Goal: Information Seeking & Learning: Learn about a topic

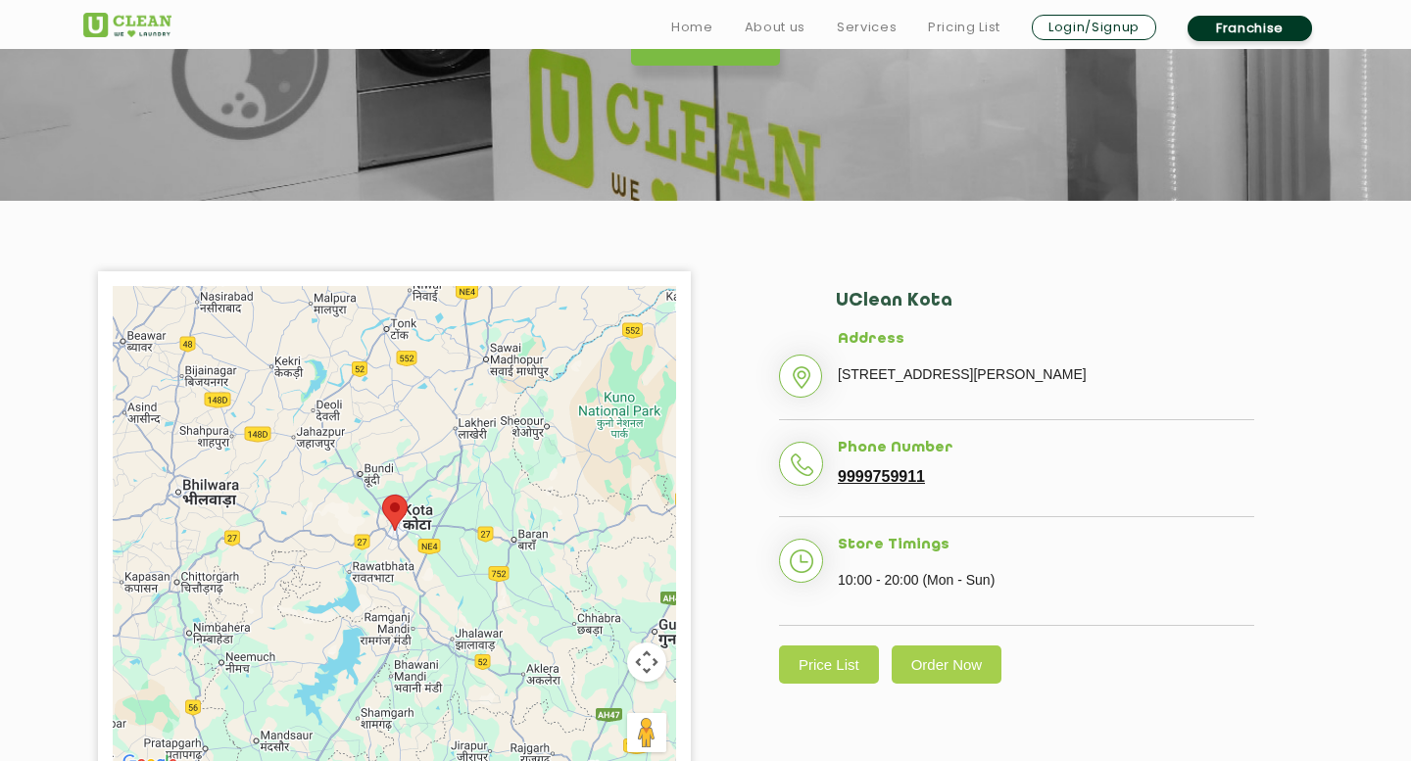
scroll to position [257, 0]
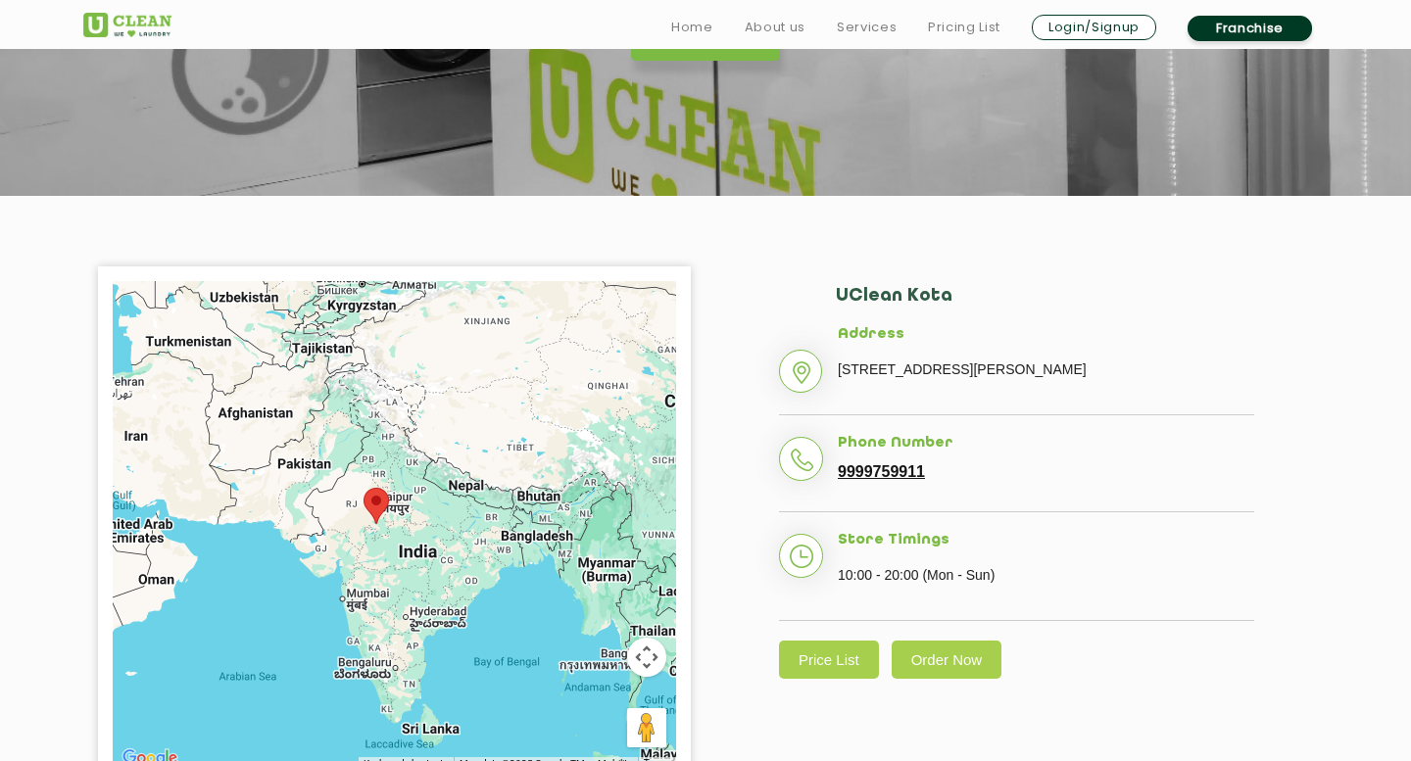
drag, startPoint x: 535, startPoint y: 419, endPoint x: 372, endPoint y: 581, distance: 229.3
click at [372, 581] on div at bounding box center [394, 526] width 563 height 490
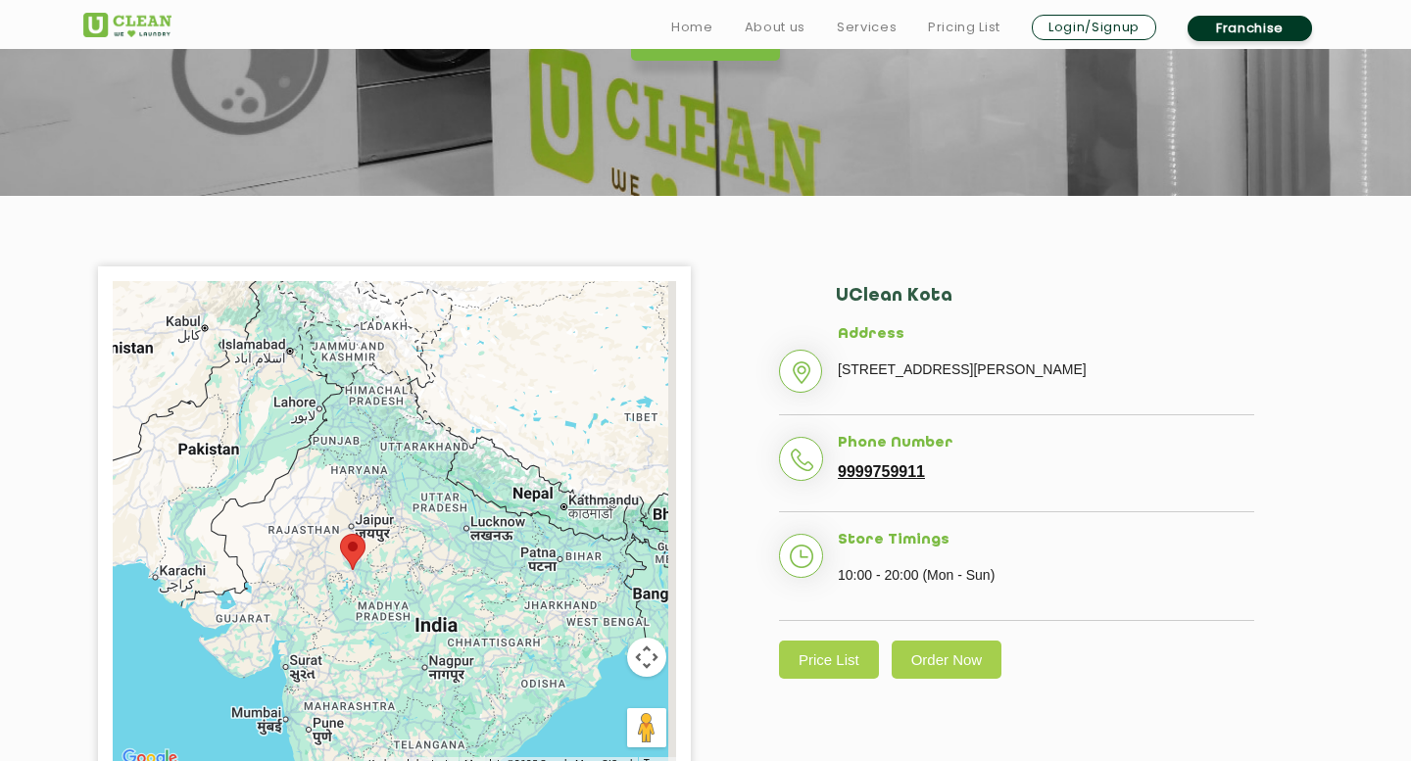
drag, startPoint x: 391, startPoint y: 422, endPoint x: 366, endPoint y: 524, distance: 104.8
click at [366, 524] on div at bounding box center [394, 526] width 563 height 490
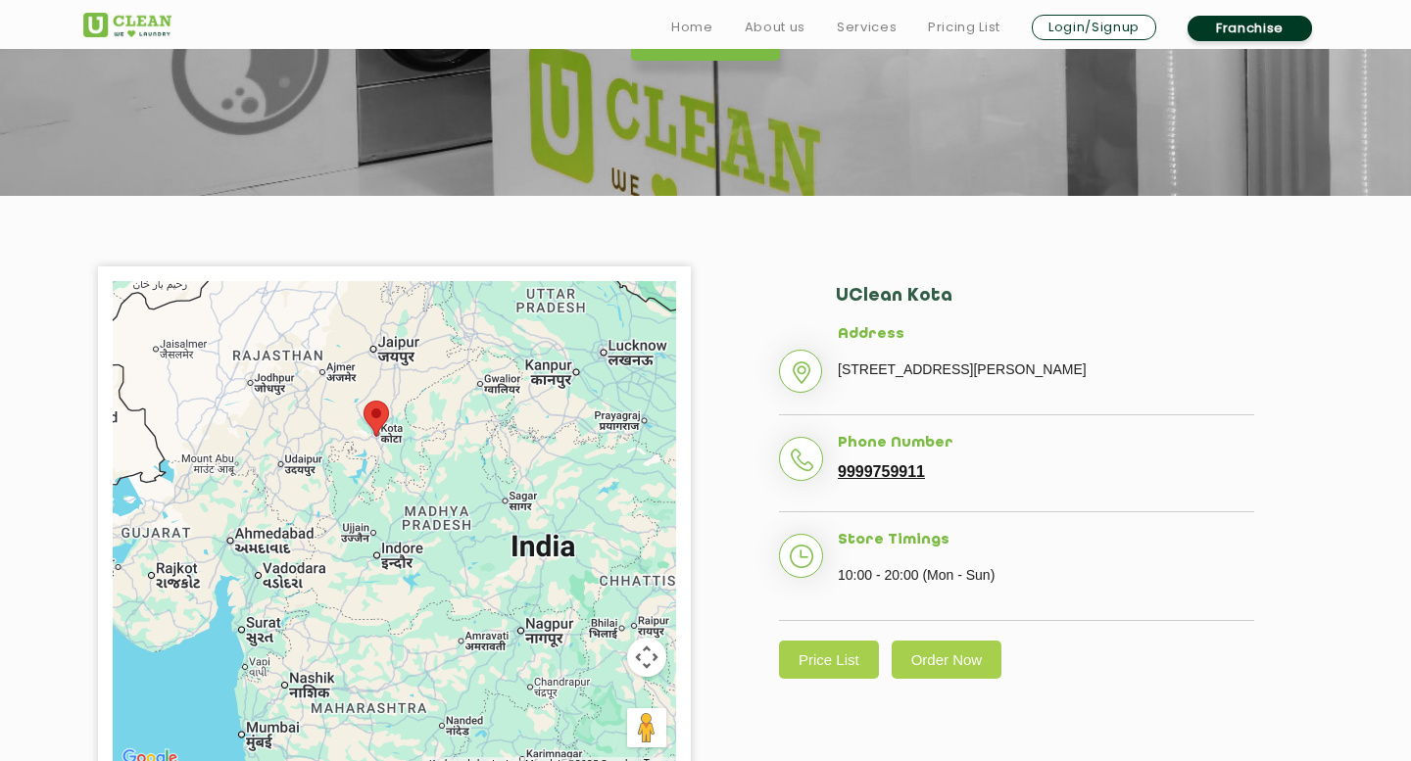
drag, startPoint x: 389, startPoint y: 683, endPoint x: 444, endPoint y: 448, distance: 241.4
click at [444, 448] on div at bounding box center [394, 526] width 563 height 490
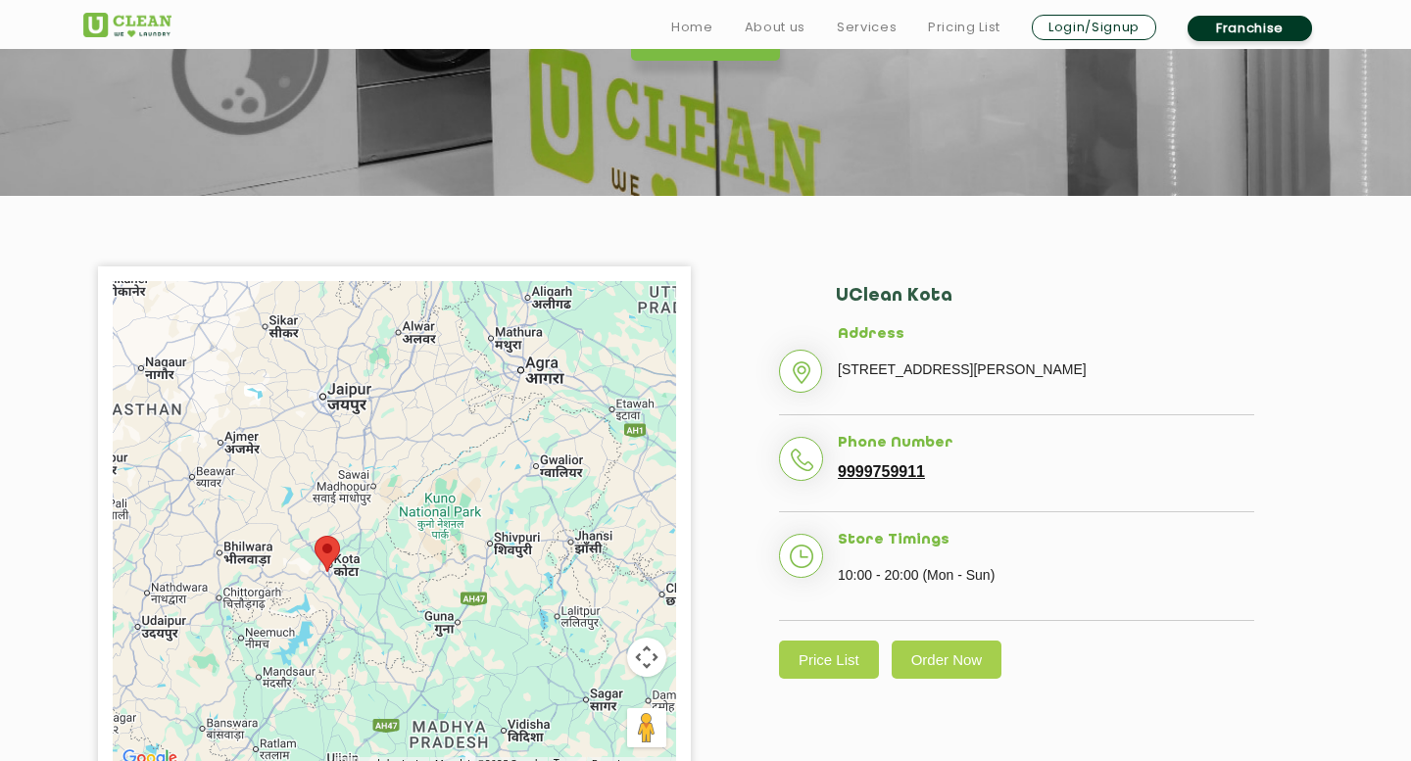
drag, startPoint x: 477, startPoint y: 325, endPoint x: 379, endPoint y: 622, distance: 312.6
click at [379, 622] on div at bounding box center [394, 526] width 563 height 490
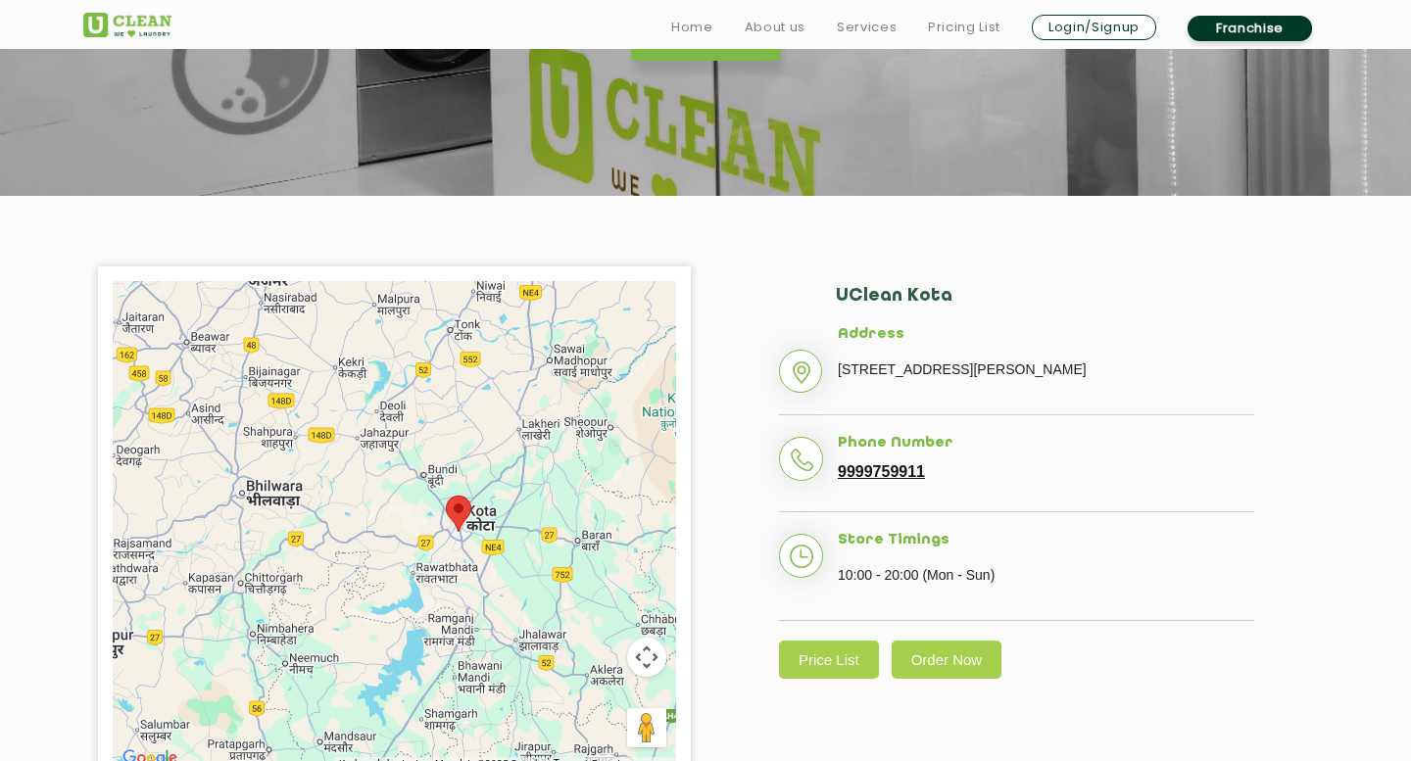
drag, startPoint x: 289, startPoint y: 555, endPoint x: 468, endPoint y: 566, distance: 179.6
click at [468, 566] on div at bounding box center [394, 526] width 563 height 490
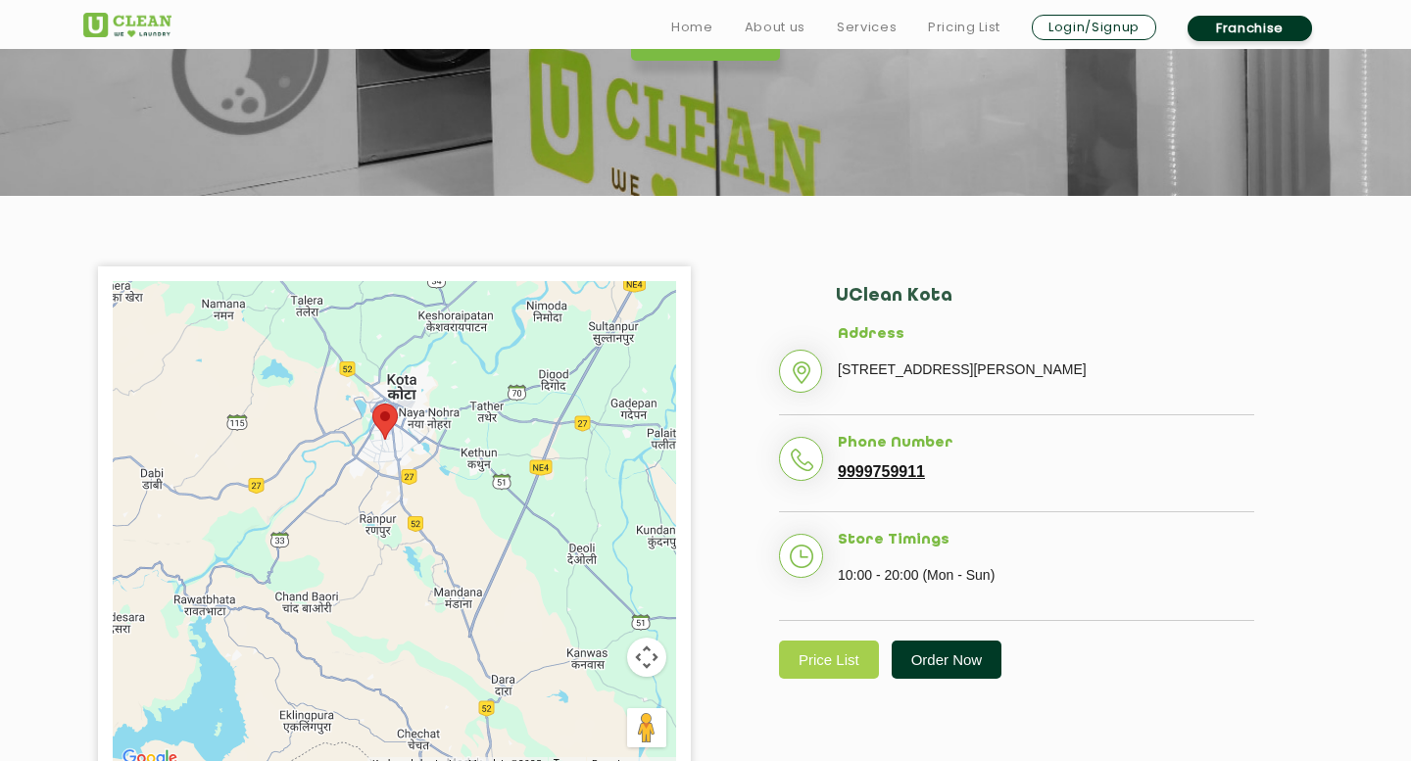
click at [936, 679] on link "Order Now" at bounding box center [946, 660] width 111 height 38
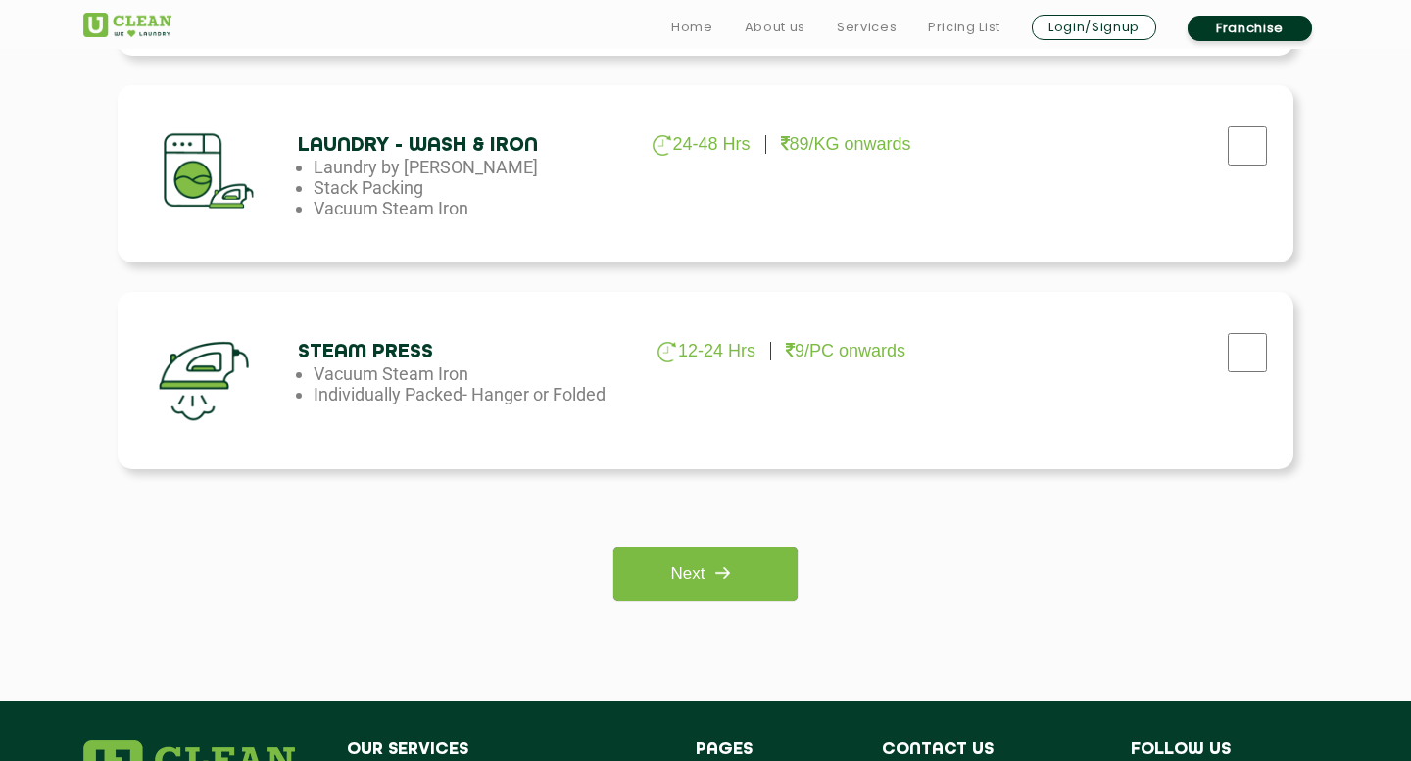
scroll to position [1314, 0]
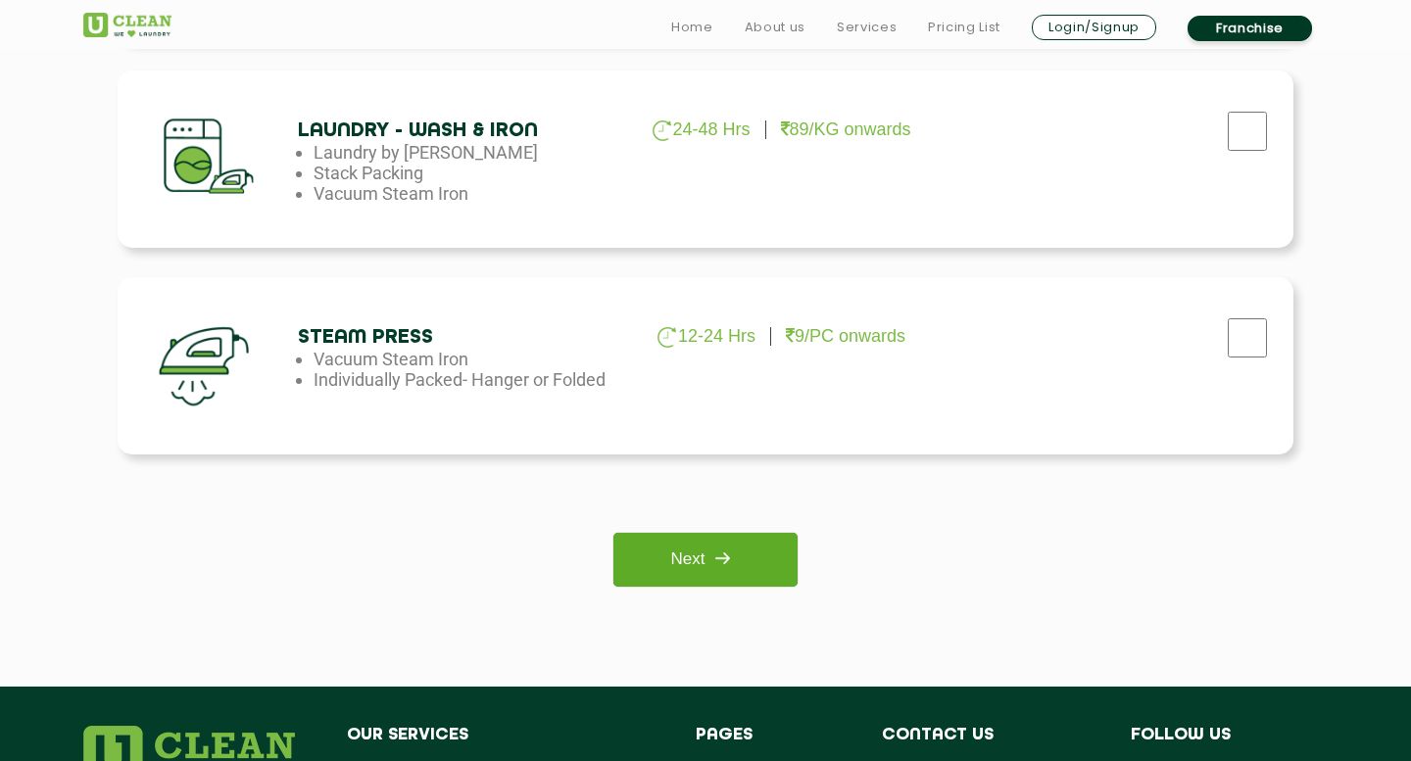
click at [751, 550] on link "Next" at bounding box center [704, 560] width 183 height 54
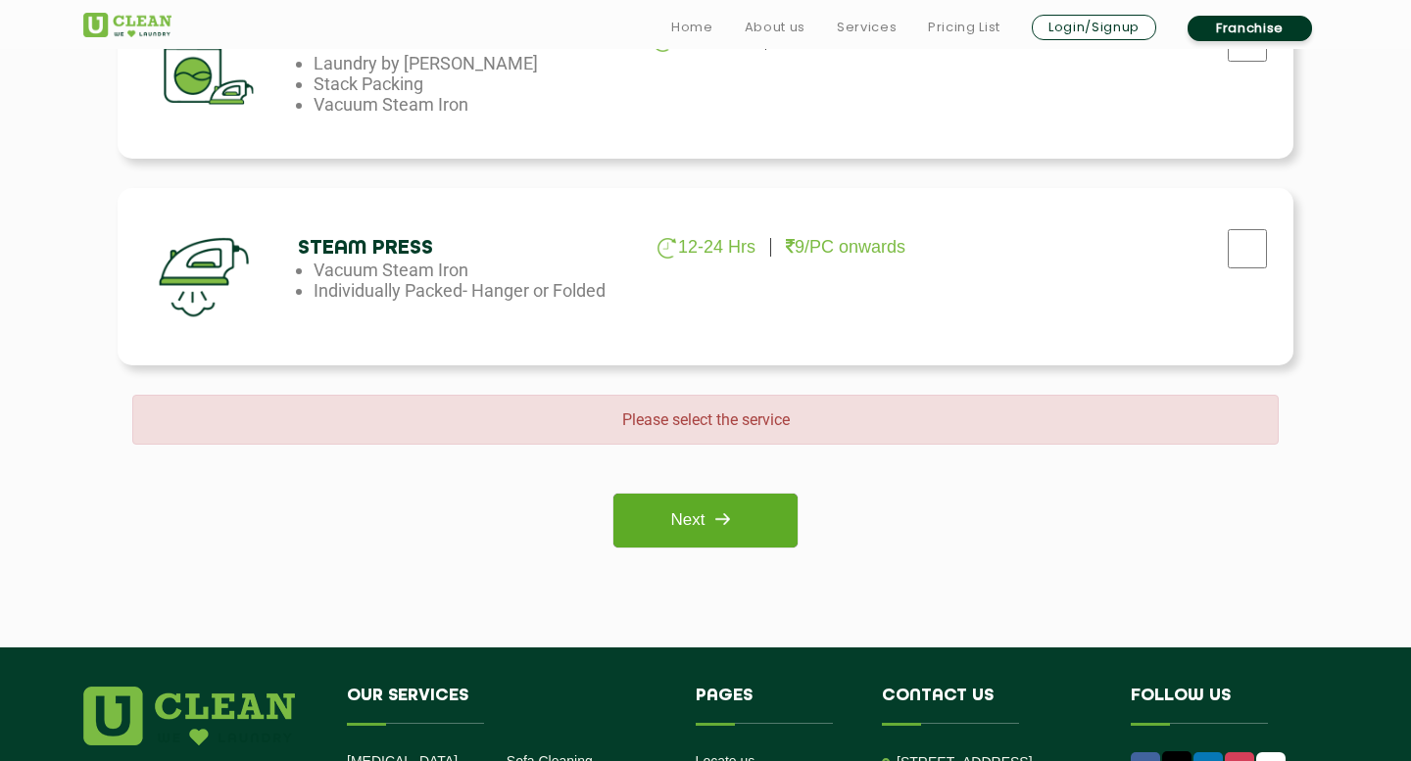
scroll to position [1758, 0]
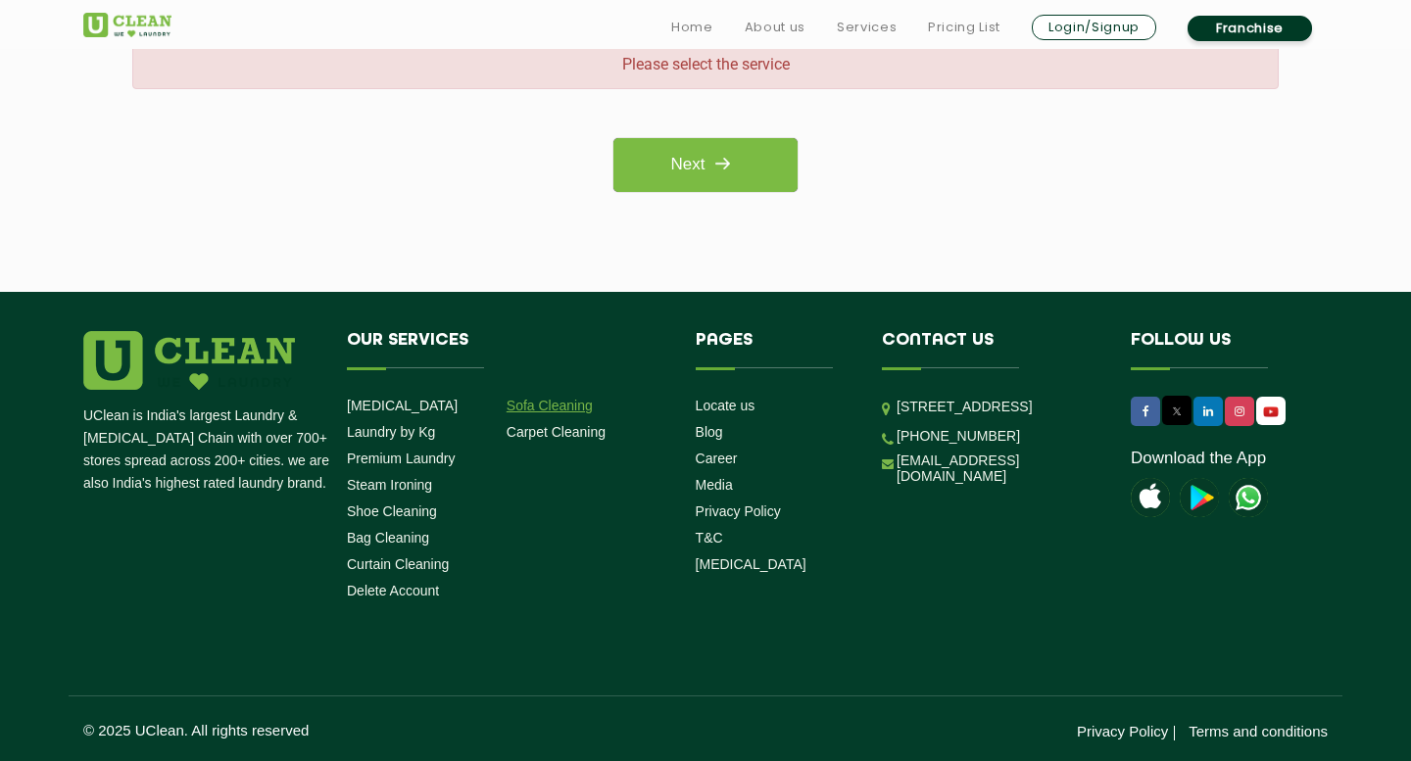
click at [544, 401] on link "Sofa Cleaning" at bounding box center [549, 406] width 86 height 16
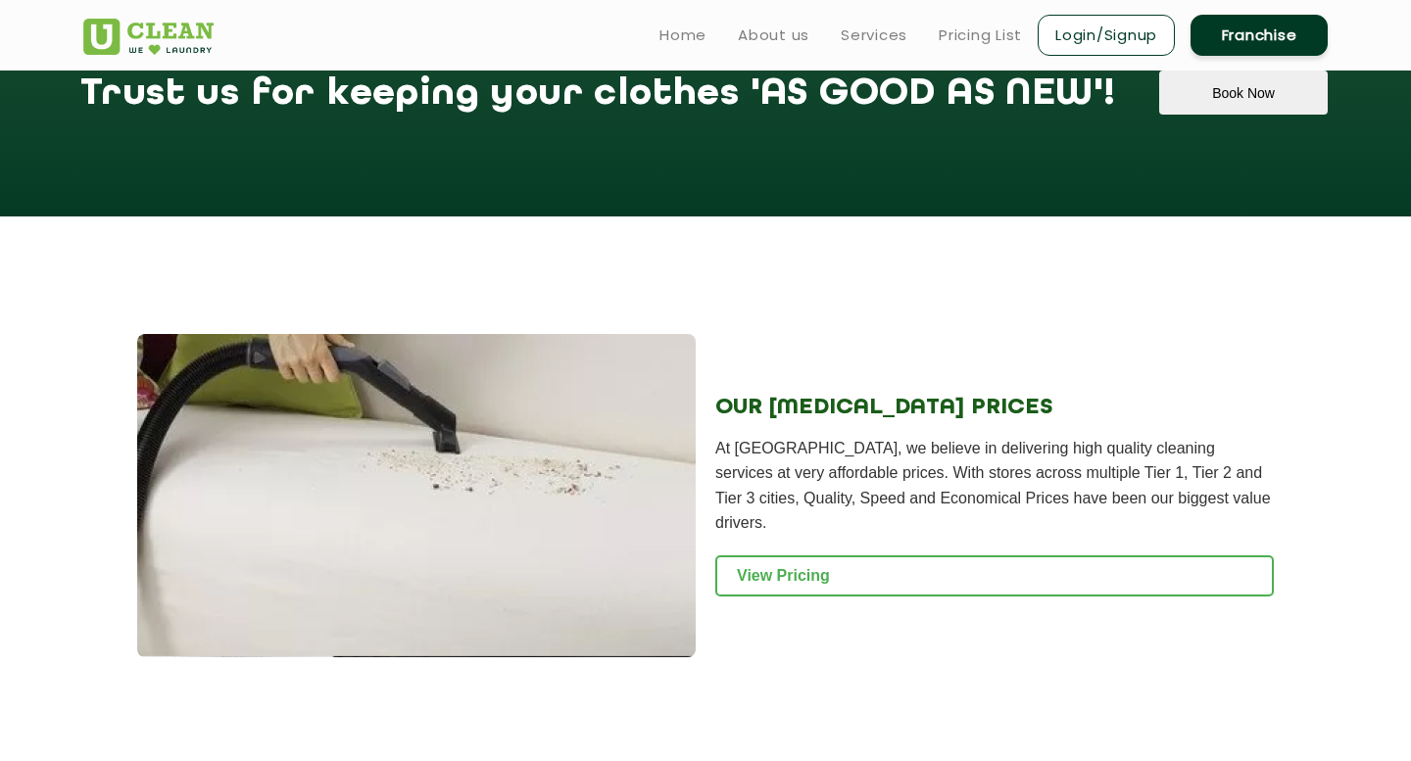
scroll to position [1768, 0]
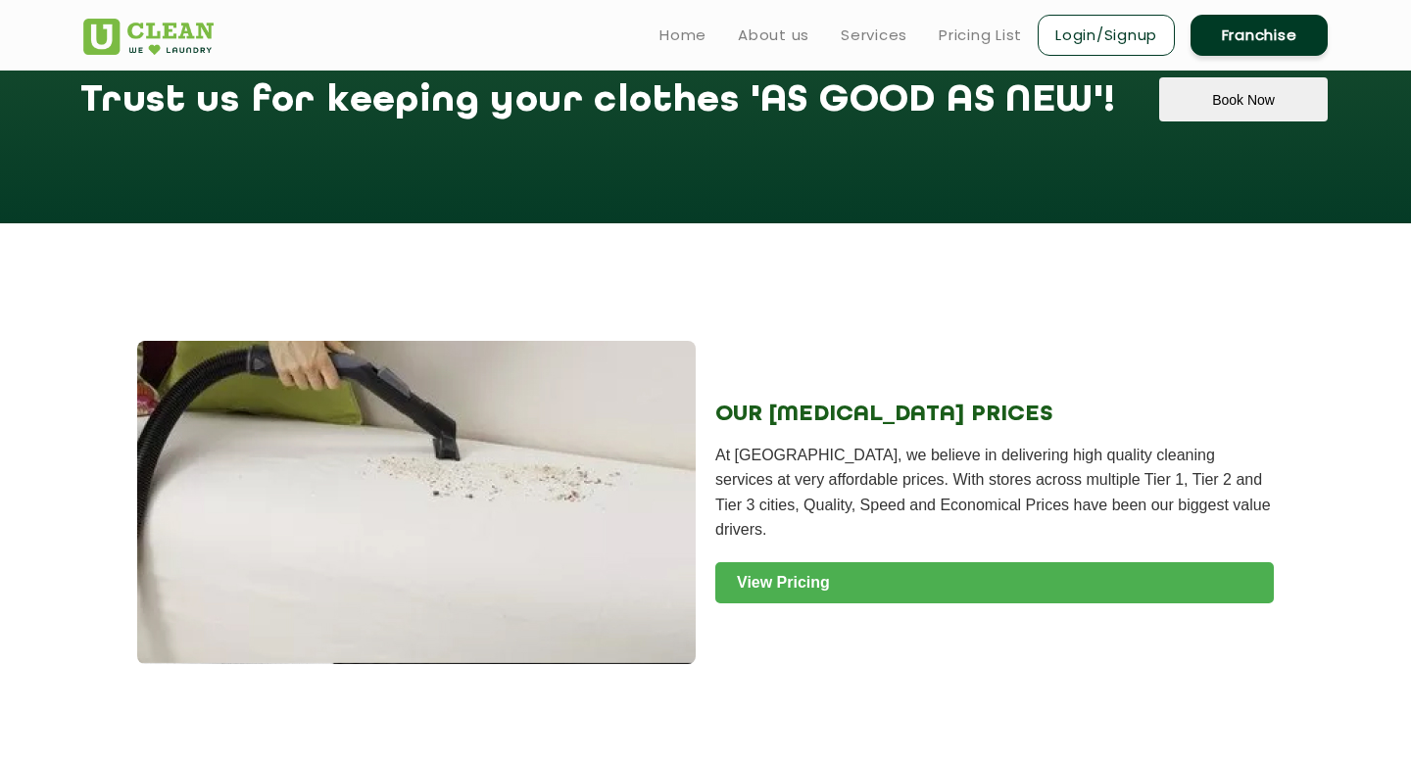
click at [842, 573] on link "View Pricing" at bounding box center [994, 582] width 558 height 41
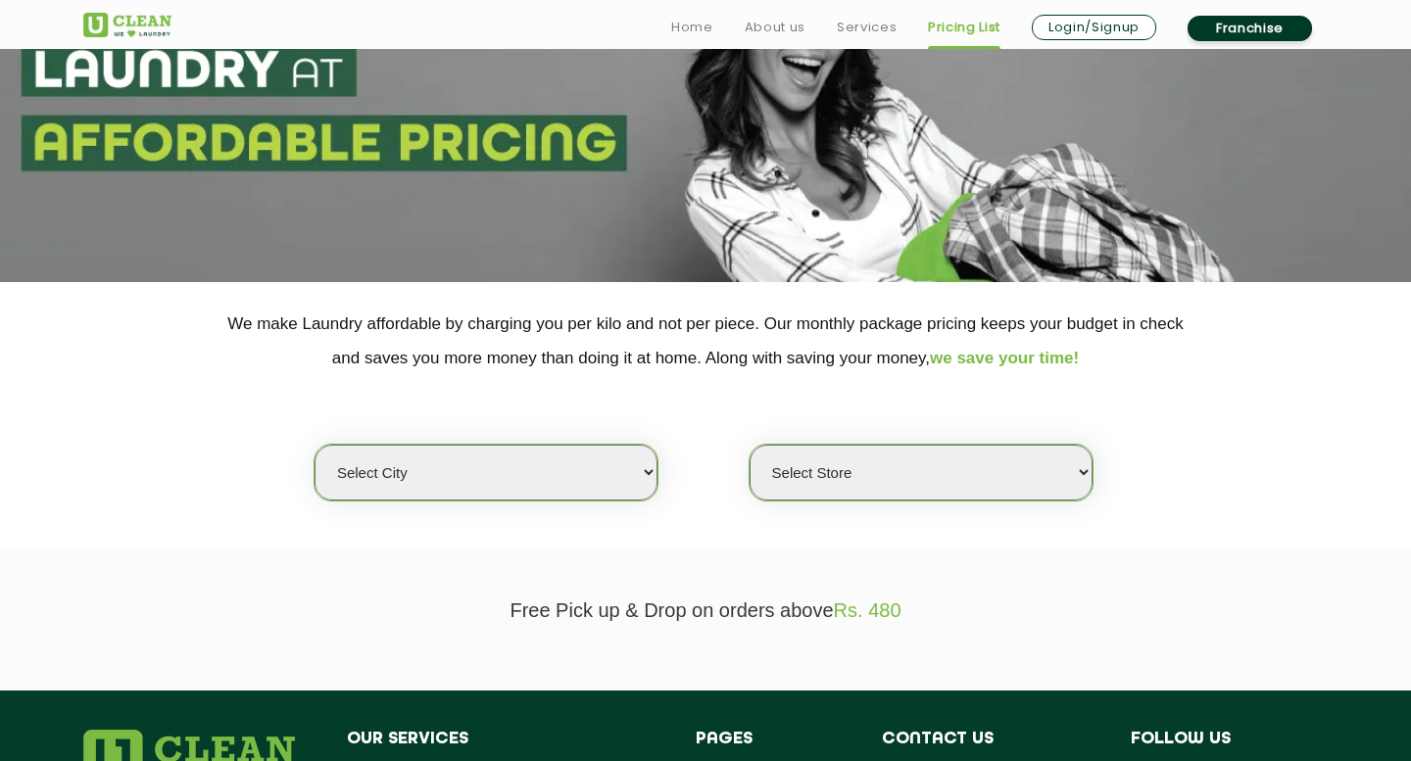
scroll to position [299, 0]
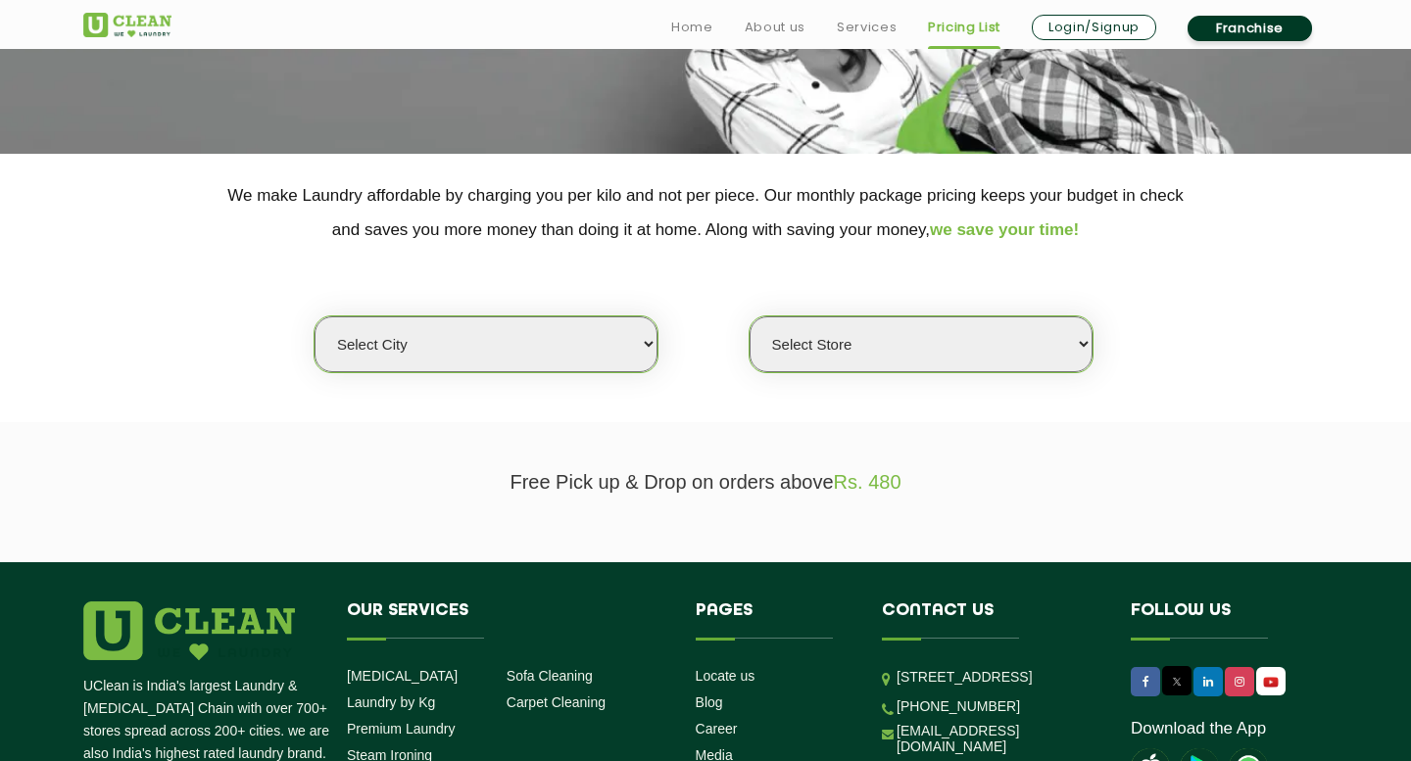
click at [576, 350] on select "Select city [GEOGRAPHIC_DATA] [GEOGRAPHIC_DATA] [GEOGRAPHIC_DATA] [GEOGRAPHIC_D…" at bounding box center [485, 344] width 343 height 56
select select "202"
click at [314, 316] on select "Select city [GEOGRAPHIC_DATA] [GEOGRAPHIC_DATA] [GEOGRAPHIC_DATA] [GEOGRAPHIC_D…" at bounding box center [485, 344] width 343 height 56
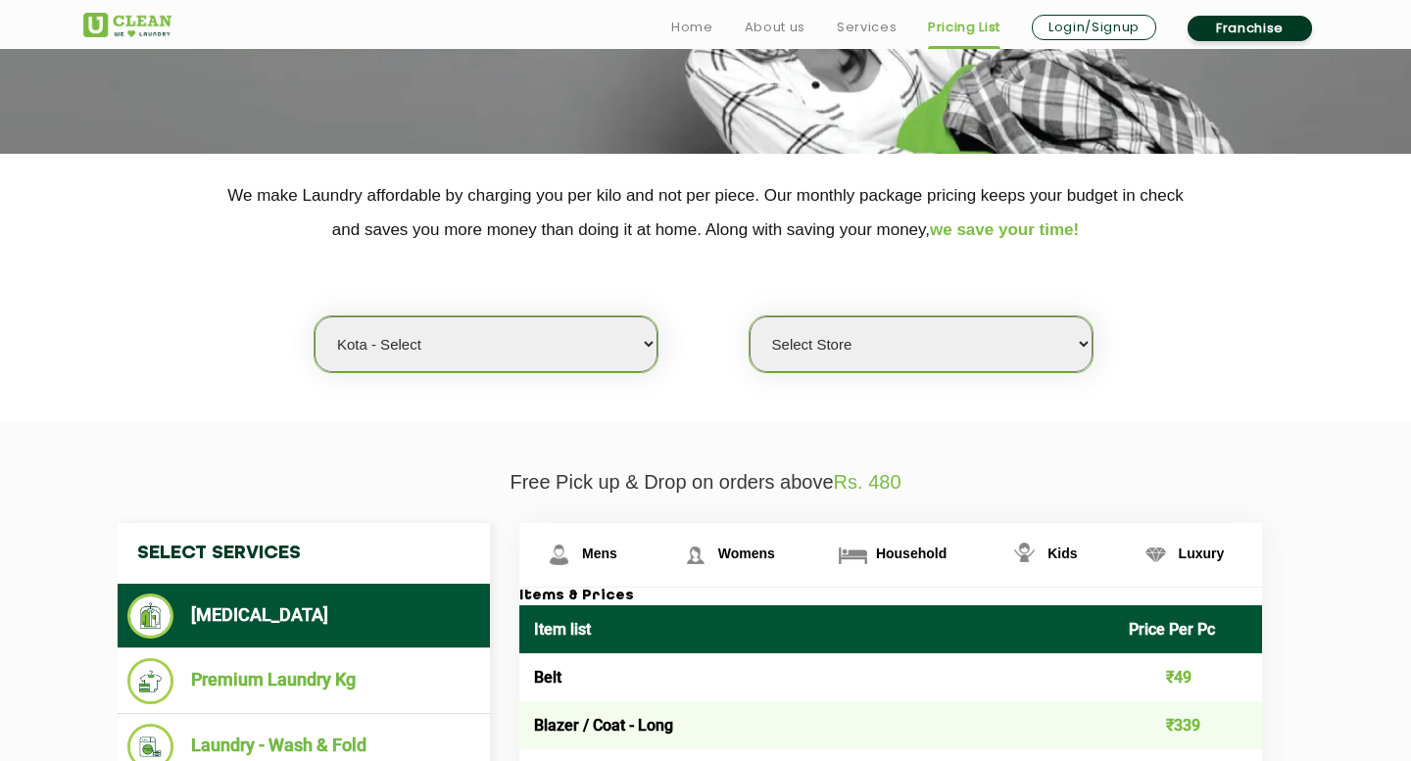
click at [856, 350] on select "Select Store [GEOGRAPHIC_DATA]" at bounding box center [920, 344] width 343 height 56
select select "598"
click at [749, 316] on select "Select Store [GEOGRAPHIC_DATA]" at bounding box center [920, 344] width 343 height 56
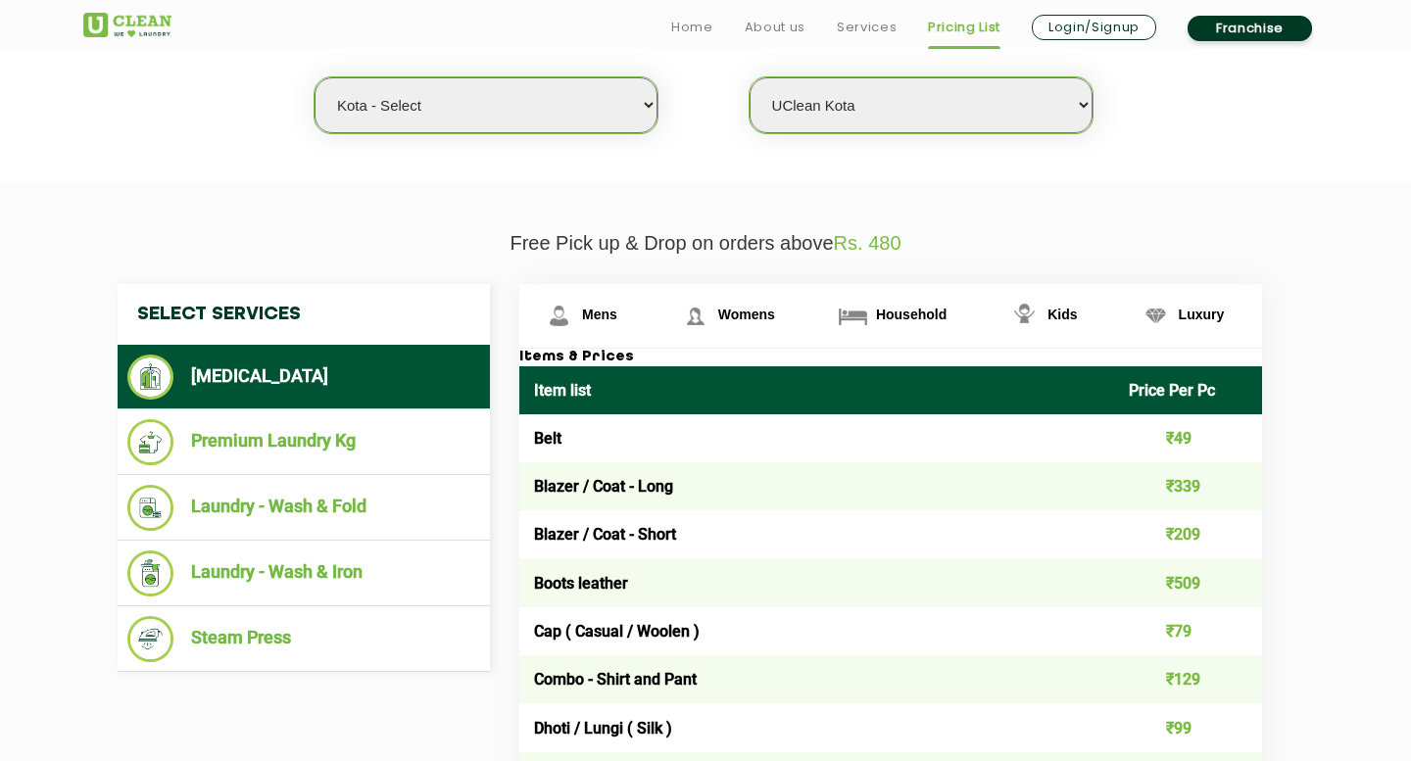
scroll to position [562, 0]
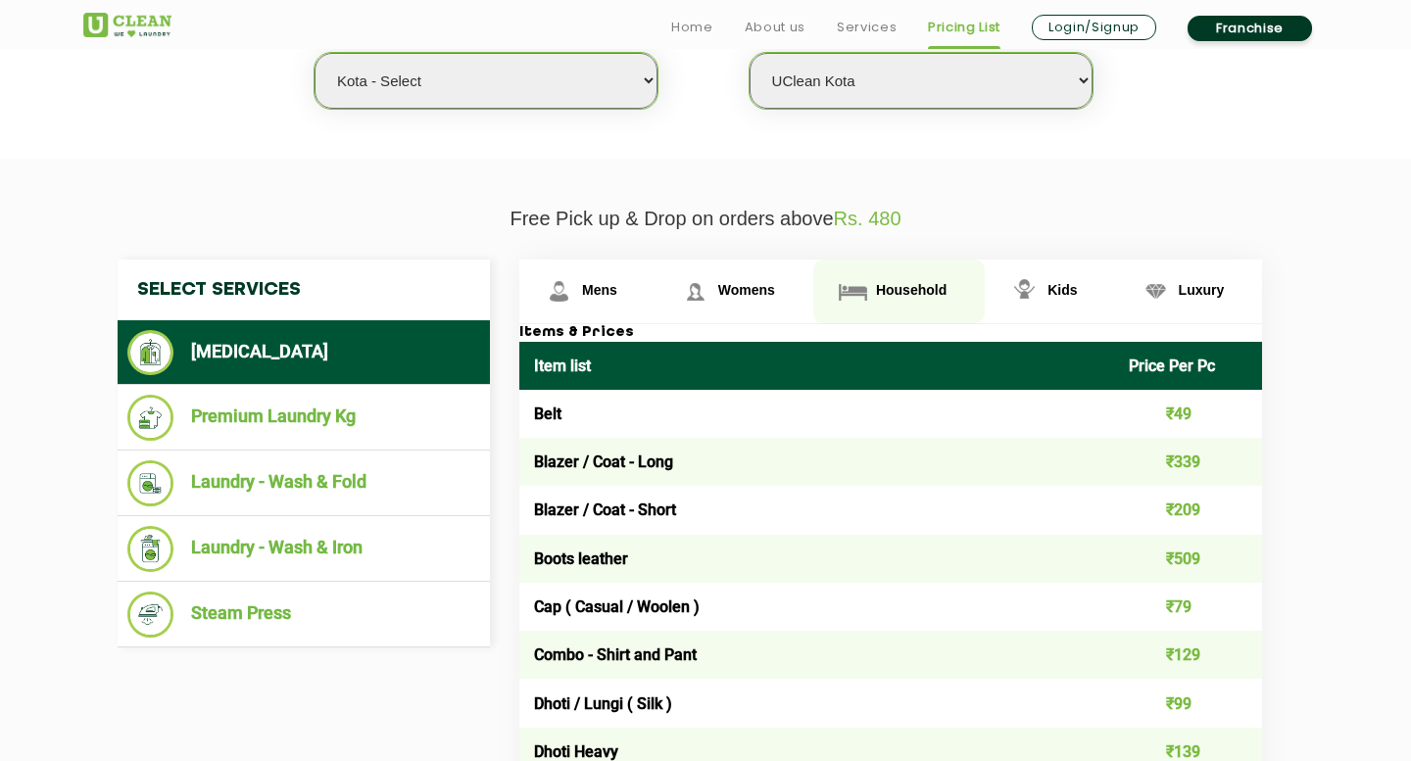
click at [878, 281] on link "Household" at bounding box center [898, 292] width 171 height 64
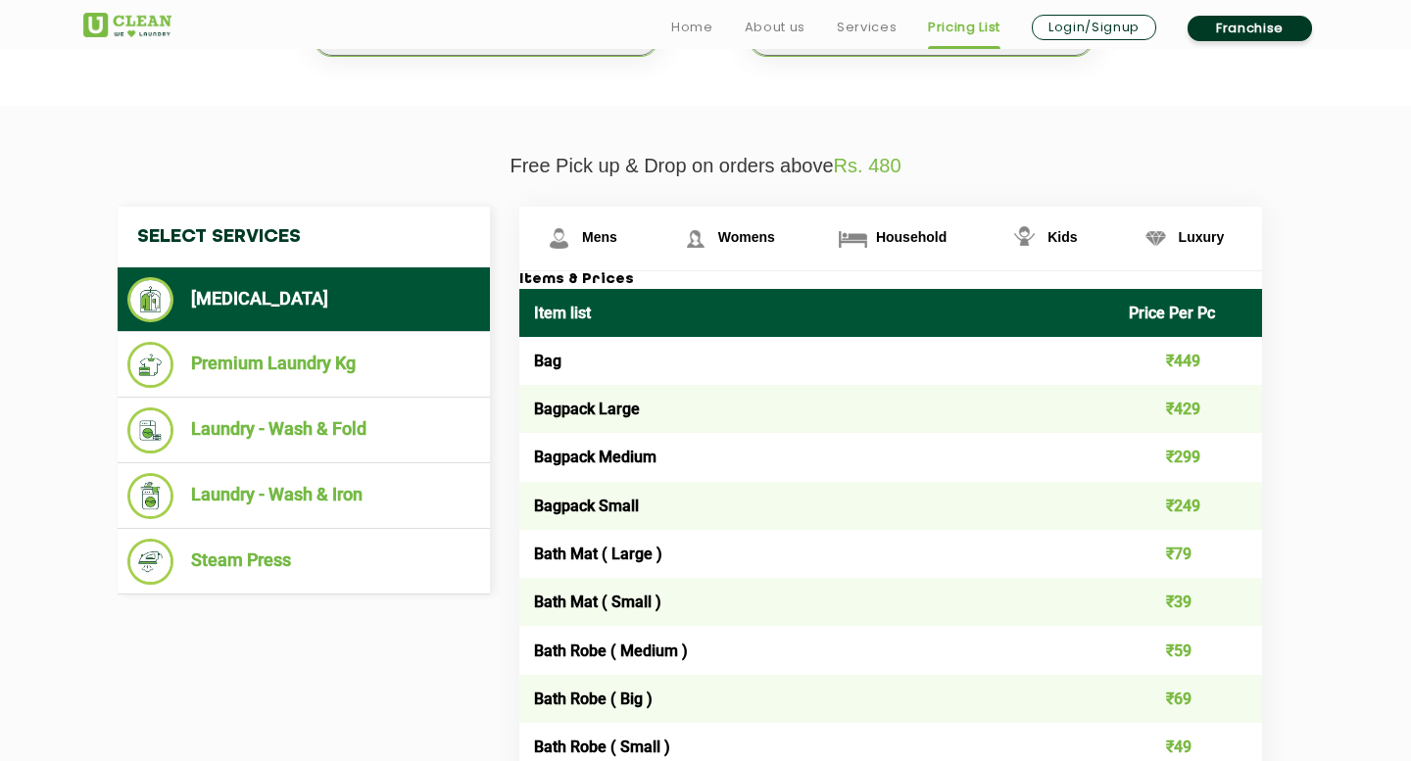
scroll to position [638, 0]
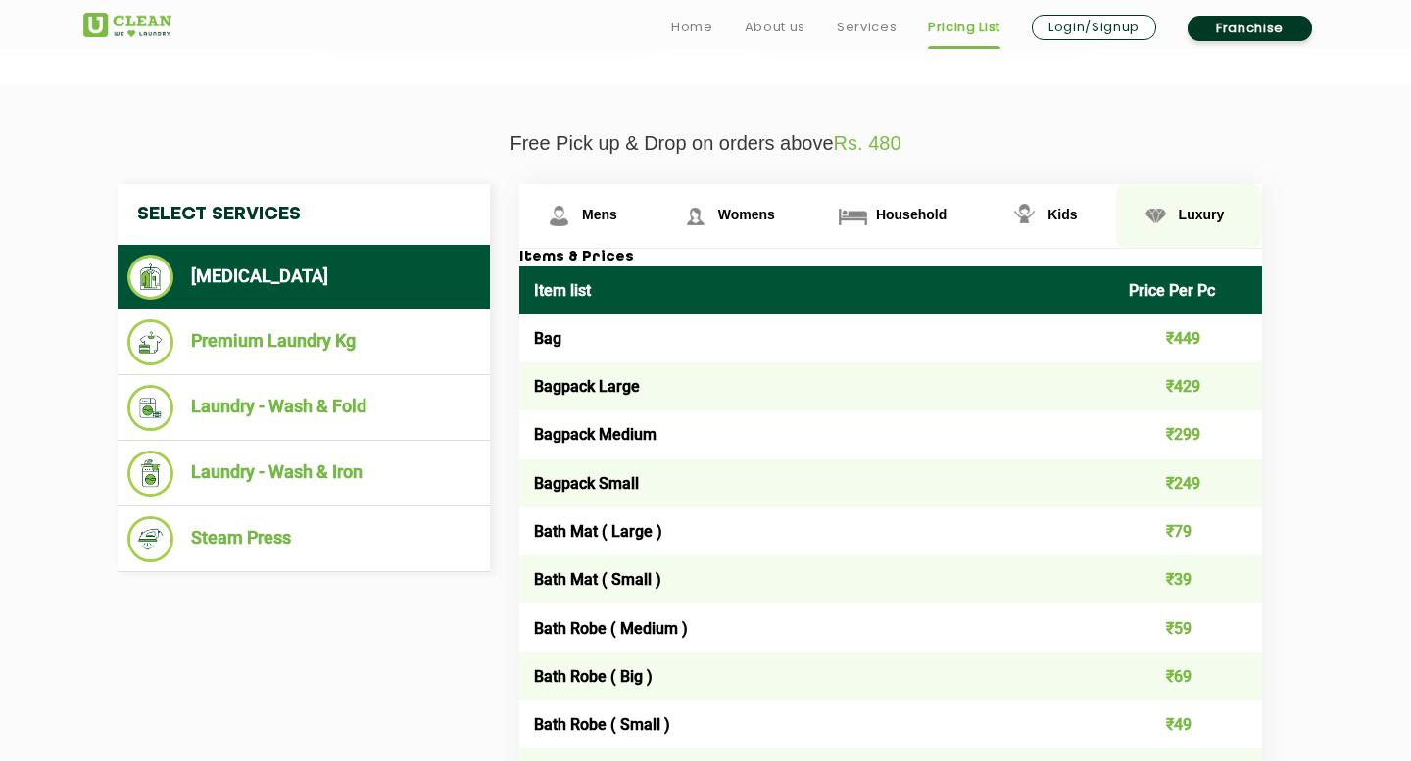
click at [1191, 224] on link "Luxury" at bounding box center [1189, 216] width 147 height 64
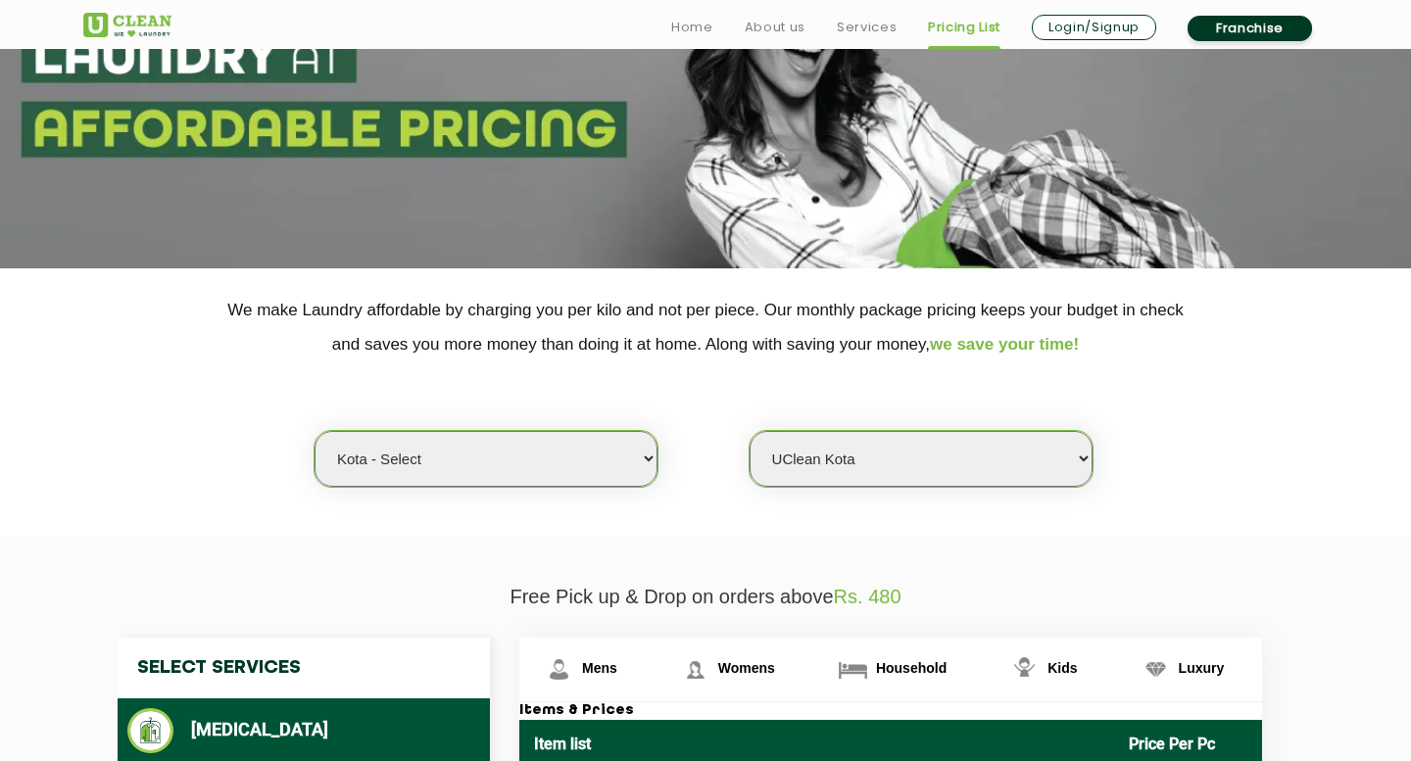
scroll to position [307, 0]
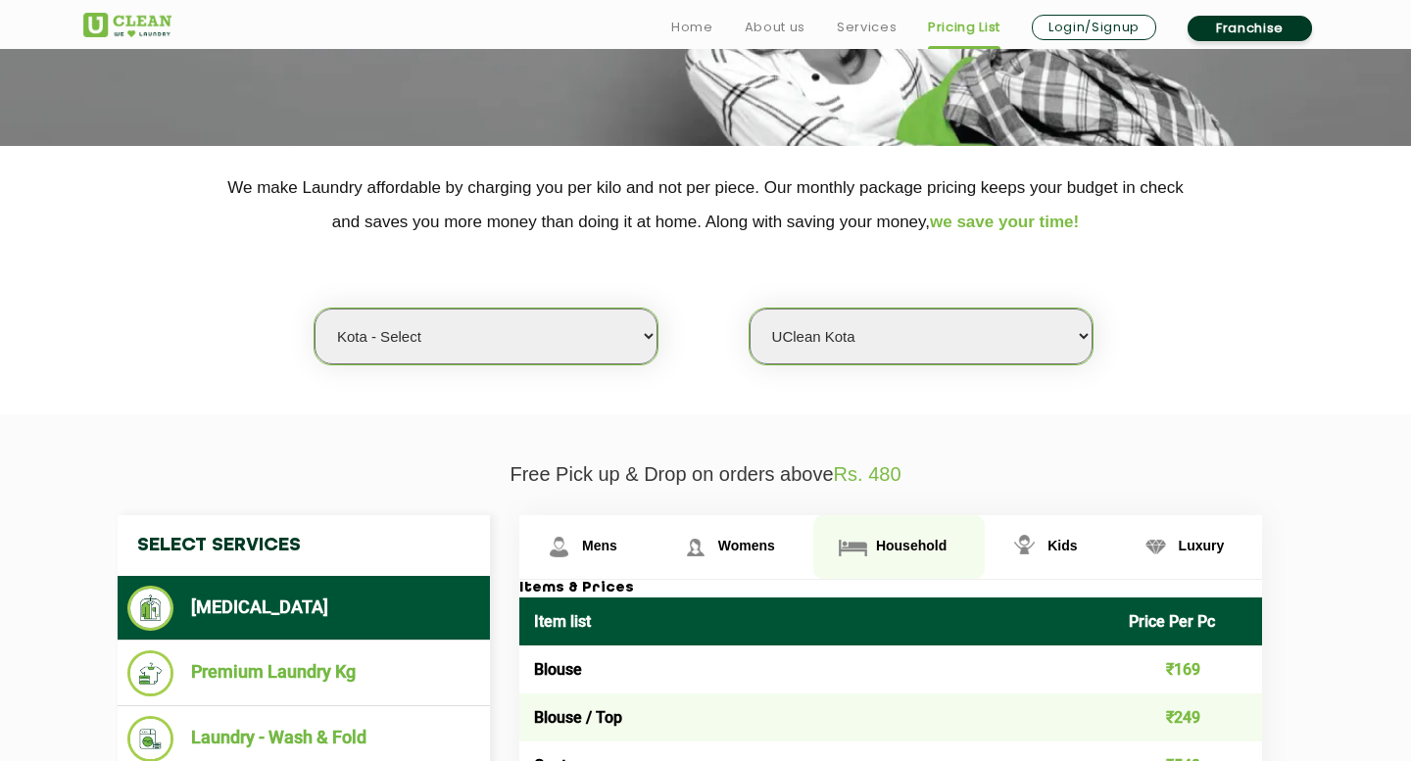
click at [933, 544] on span "Household" at bounding box center [911, 546] width 71 height 16
